Goal: Task Accomplishment & Management: Manage account settings

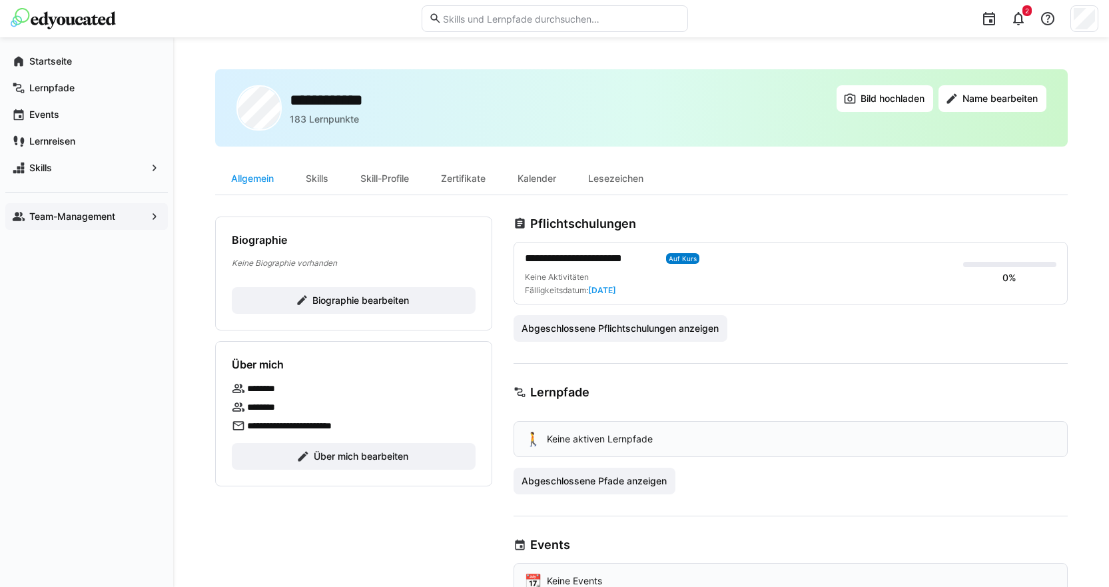
click at [97, 223] on div "Team-Management" at bounding box center [86, 216] width 162 height 27
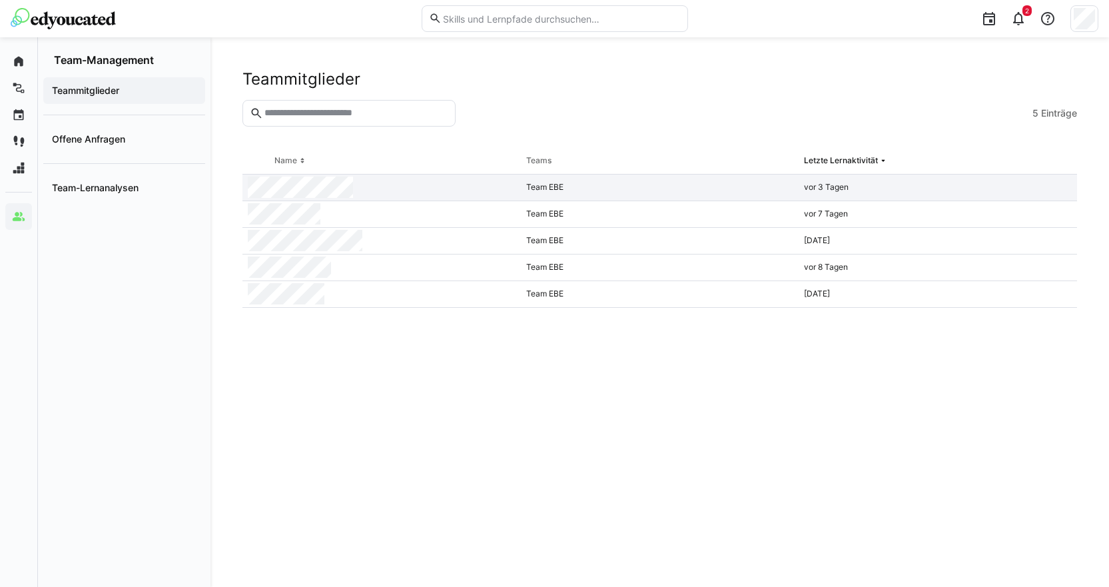
click at [457, 196] on div at bounding box center [381, 187] width 278 height 27
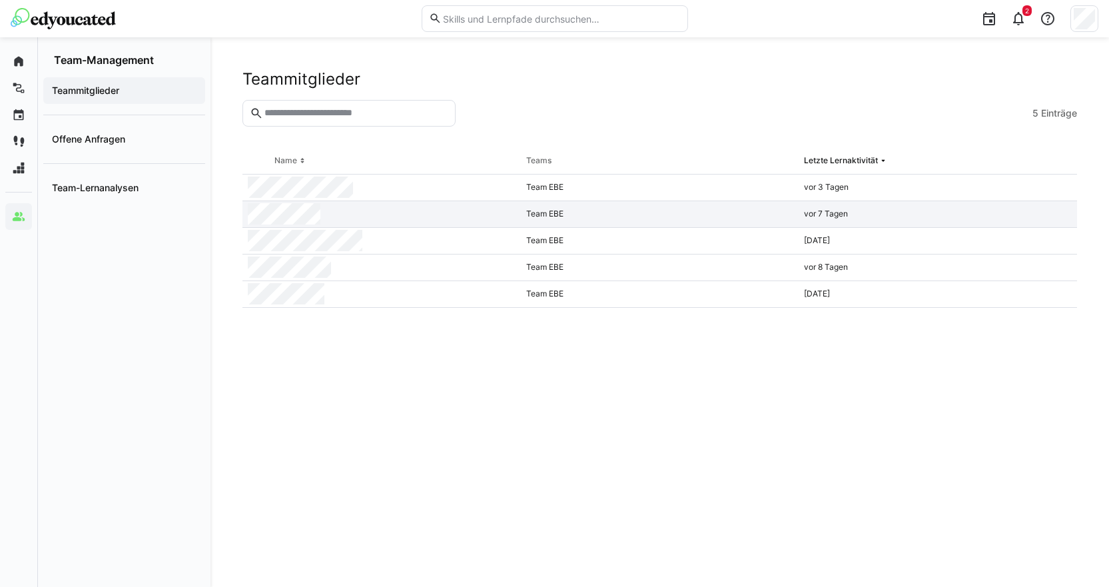
click at [362, 209] on div at bounding box center [381, 214] width 278 height 27
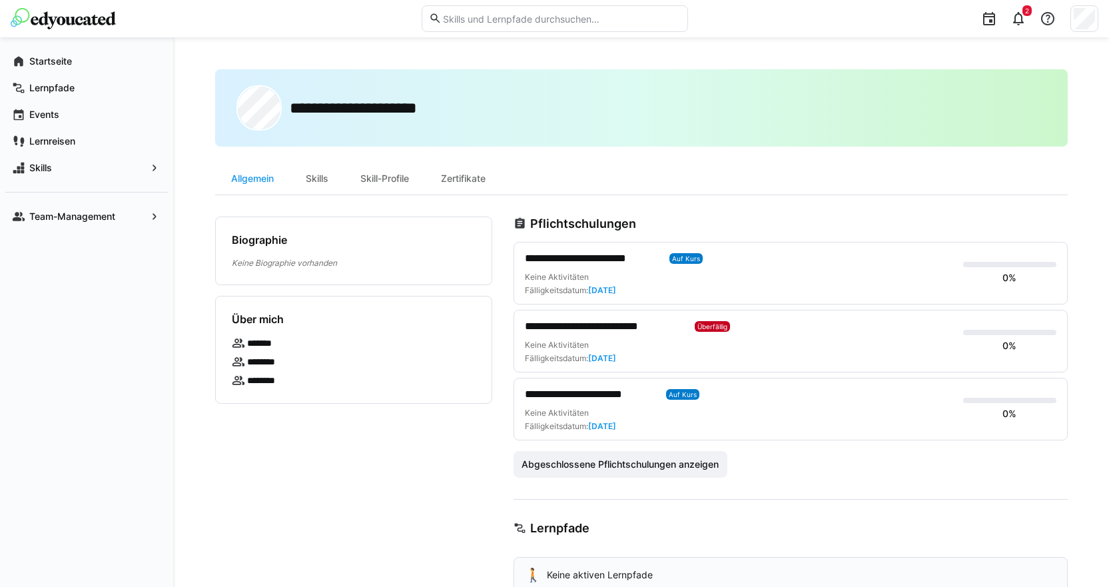
drag, startPoint x: 594, startPoint y: 355, endPoint x: 636, endPoint y: 352, distance: 42.1
click at [636, 352] on div "Keine Aktivitäten Fälligkeitsdatum: [DATE]" at bounding box center [739, 352] width 428 height 24
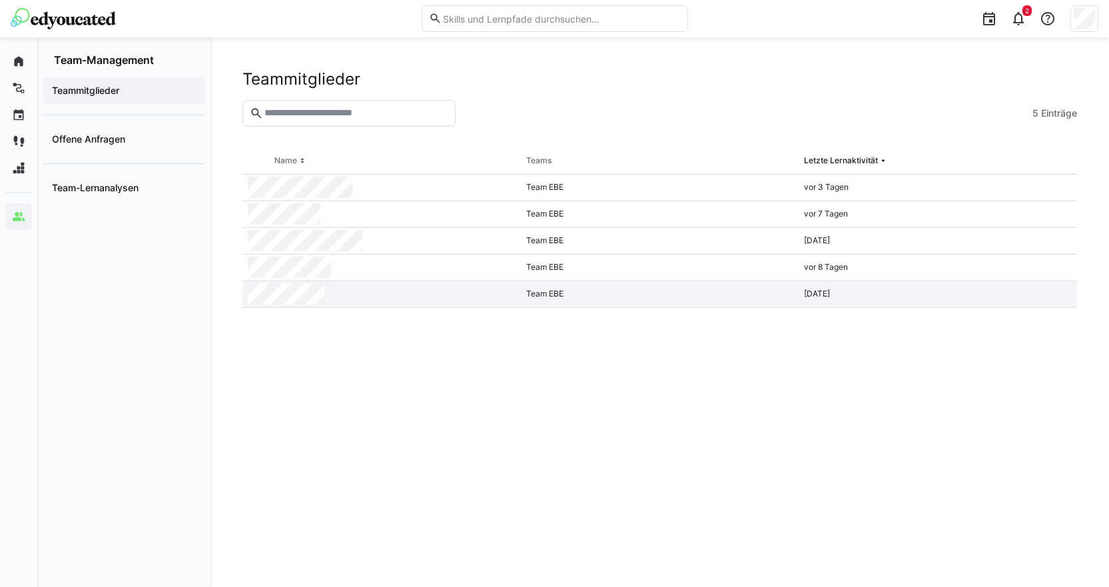
click at [383, 301] on div at bounding box center [381, 294] width 278 height 27
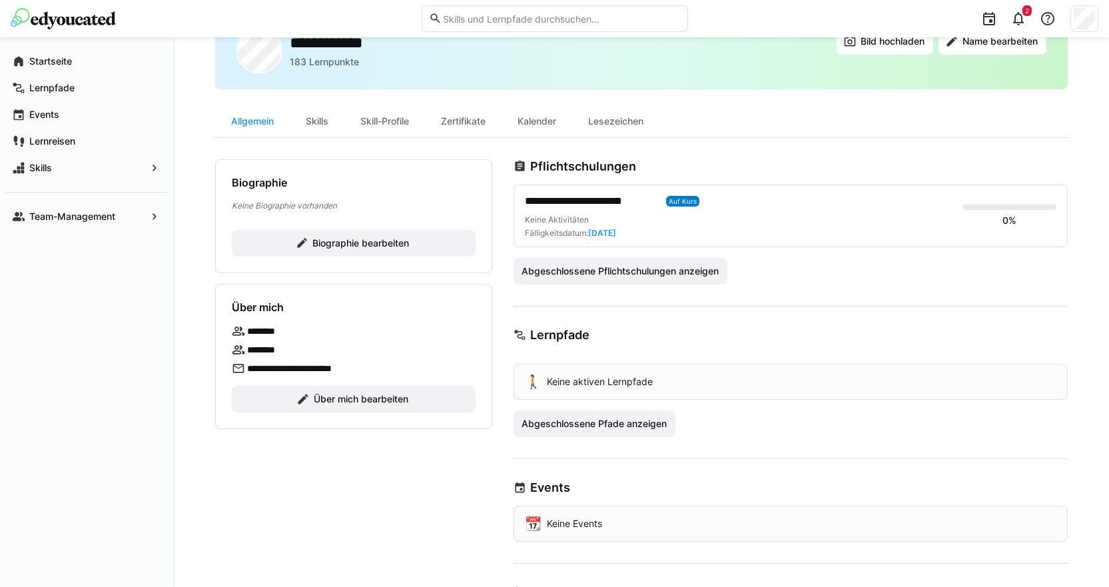
scroll to position [133, 0]
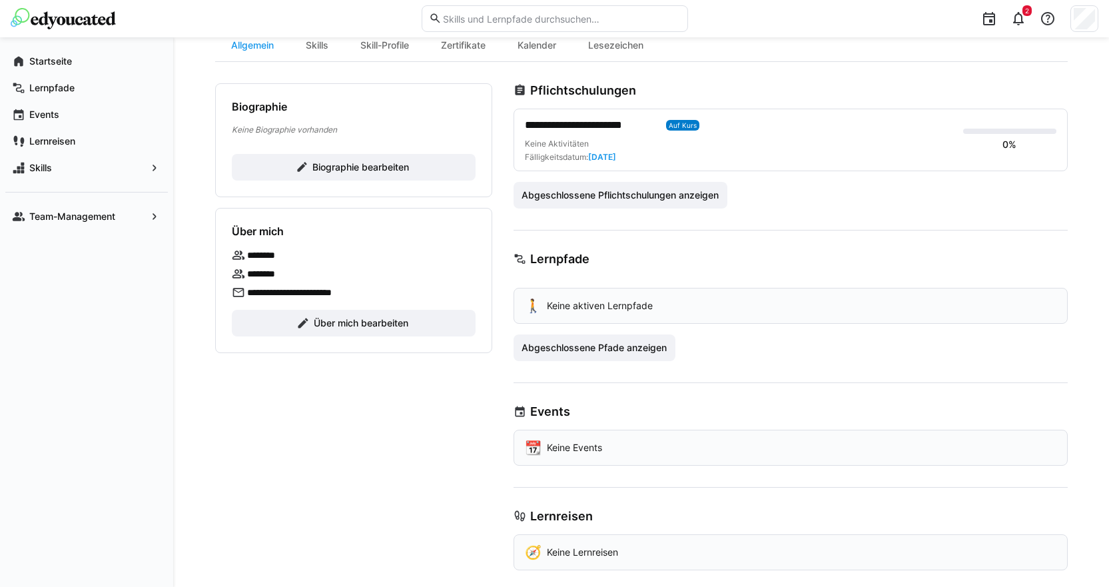
click at [455, 495] on div "**********" at bounding box center [353, 326] width 277 height 487
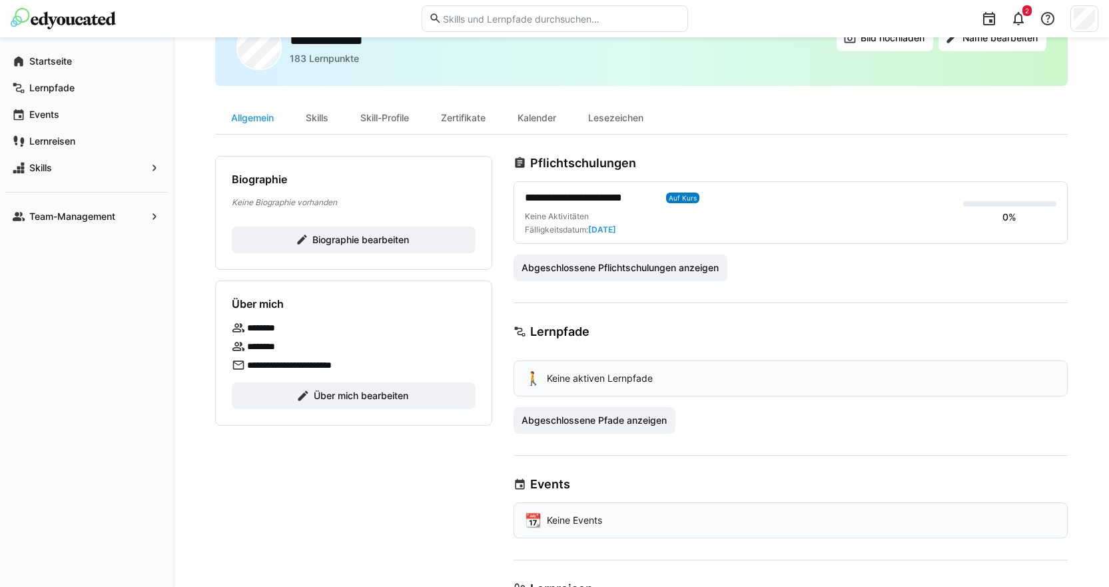
scroll to position [0, 0]
